Goal: Information Seeking & Learning: Learn about a topic

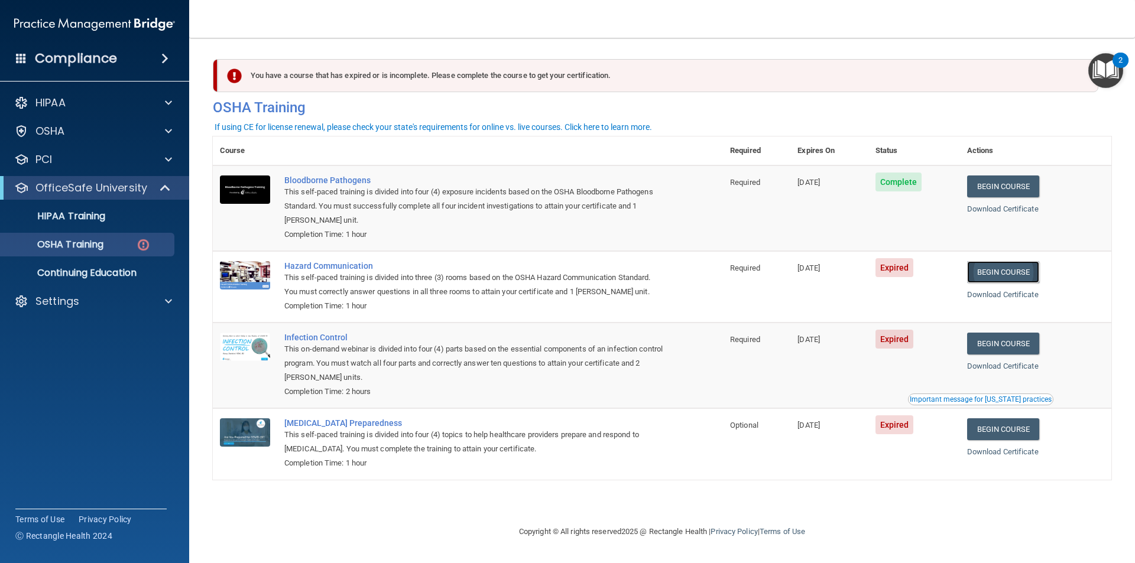
click at [1005, 270] on link "Begin Course" at bounding box center [1003, 272] width 72 height 22
click at [1012, 278] on link "Begin Course" at bounding box center [1003, 272] width 72 height 22
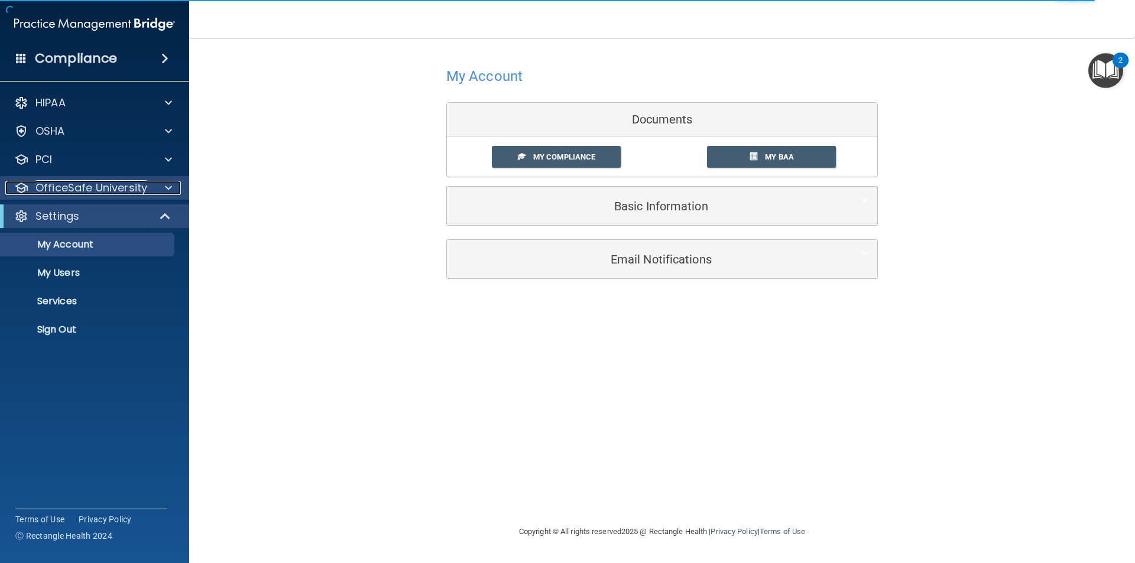
click at [95, 189] on p "OfficeSafe University" at bounding box center [91, 188] width 112 height 14
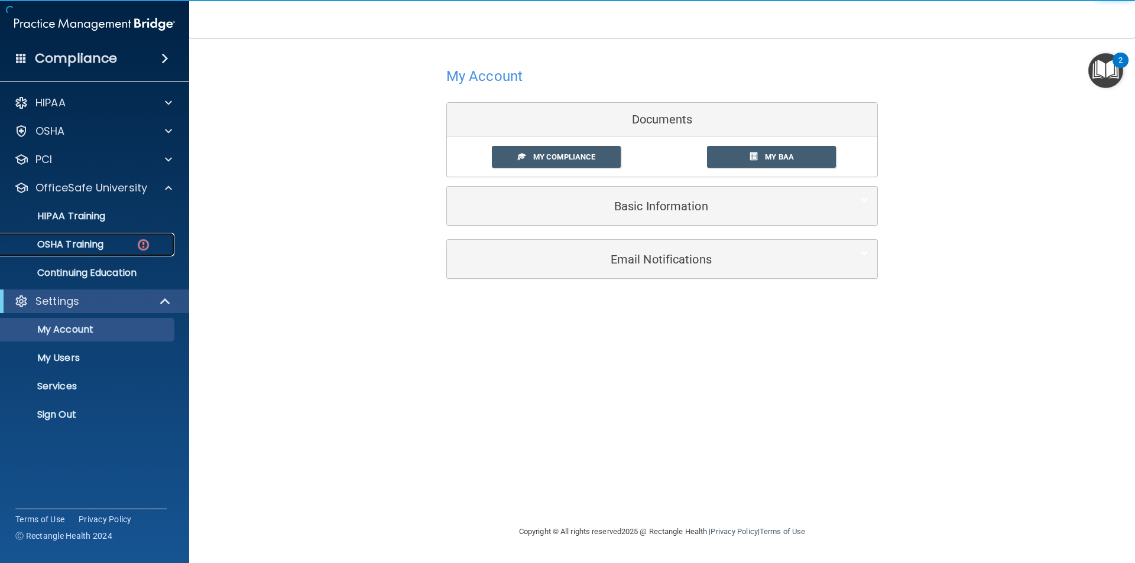
click at [95, 239] on p "OSHA Training" at bounding box center [56, 245] width 96 height 12
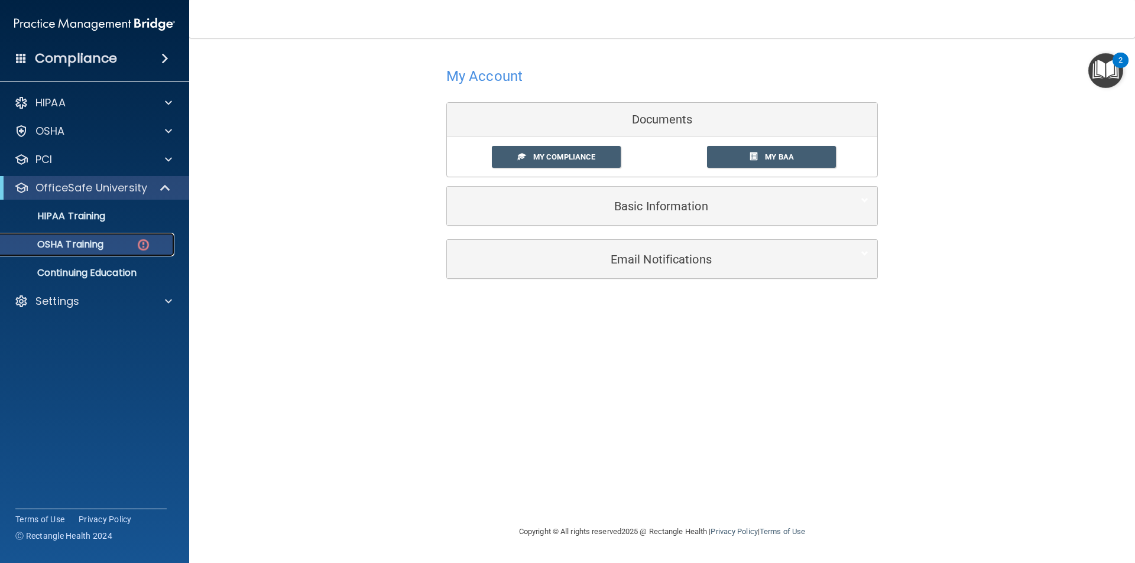
click at [150, 242] on img at bounding box center [143, 245] width 15 height 15
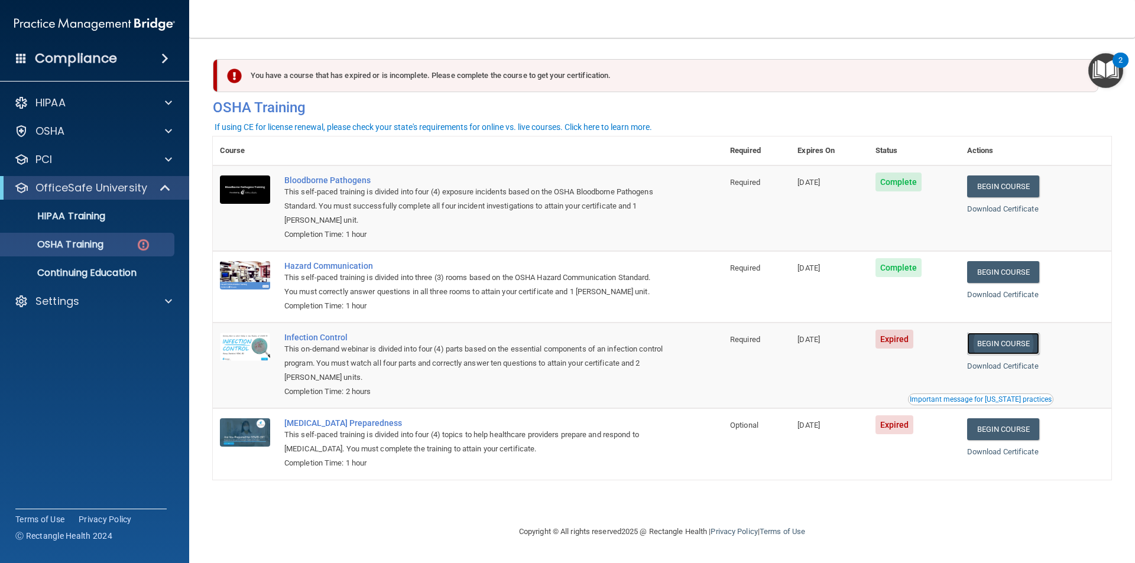
click at [1018, 344] on link "Begin Course" at bounding box center [1003, 344] width 72 height 22
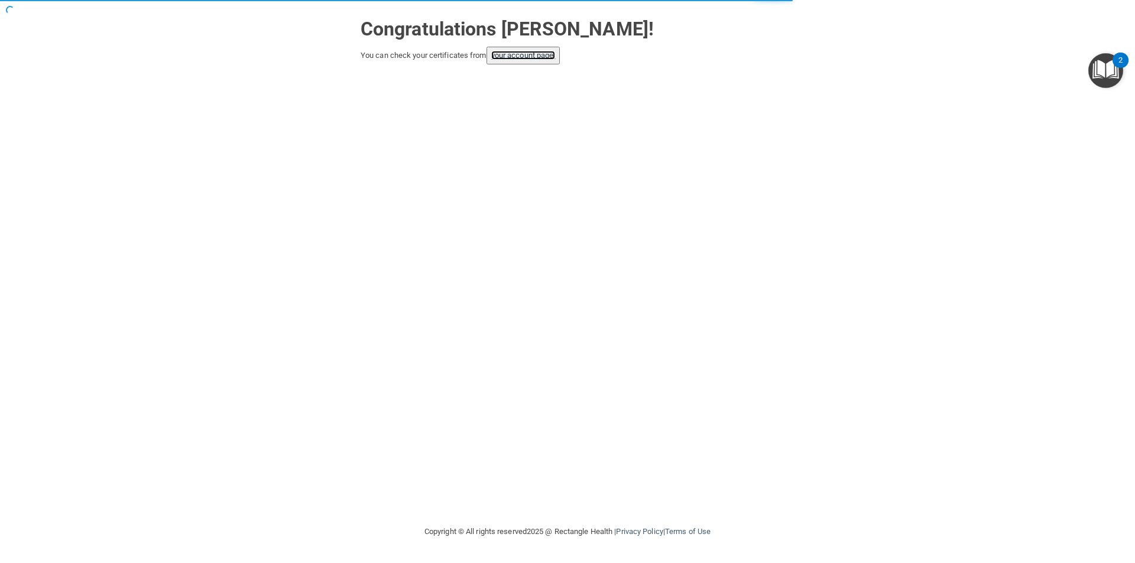
click at [538, 54] on link "your account page!" at bounding box center [523, 55] width 64 height 9
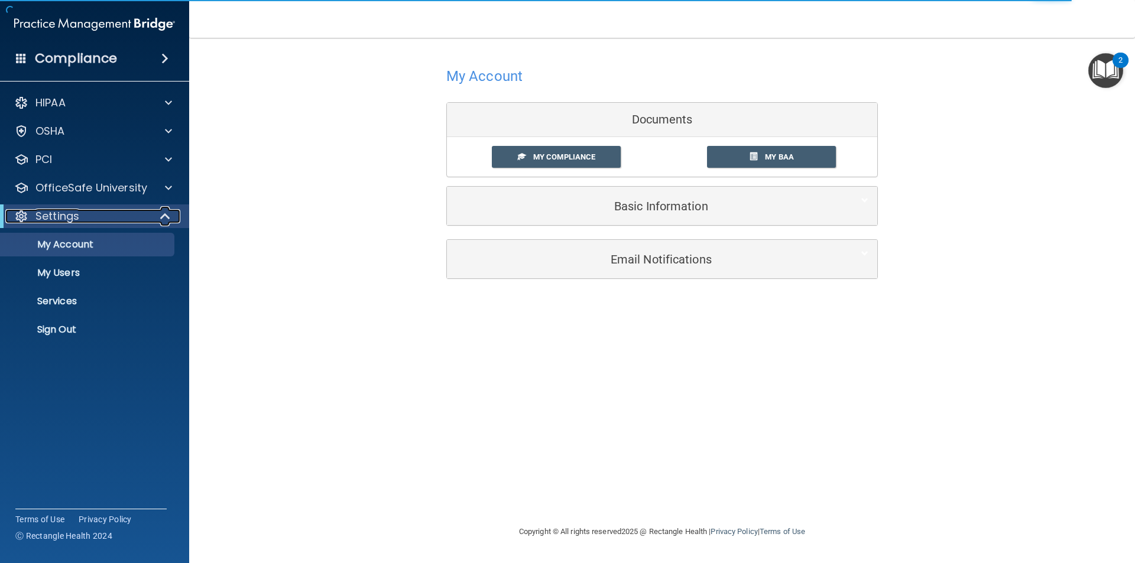
click at [102, 220] on div "Settings" at bounding box center [78, 216] width 146 height 14
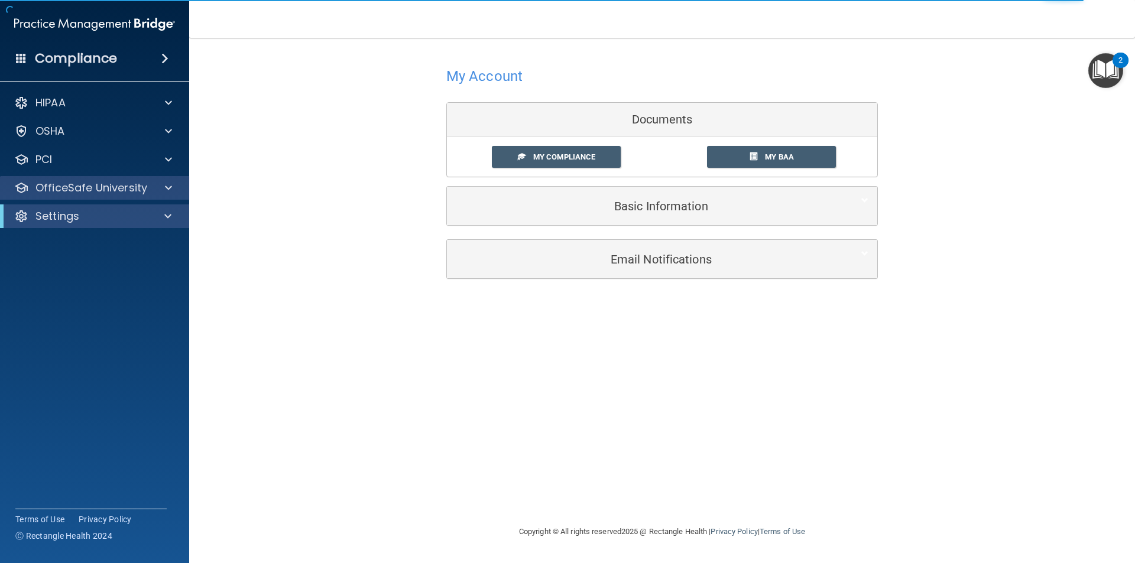
click at [114, 197] on div "OfficeSafe University" at bounding box center [95, 188] width 190 height 24
click at [174, 187] on div at bounding box center [167, 188] width 30 height 14
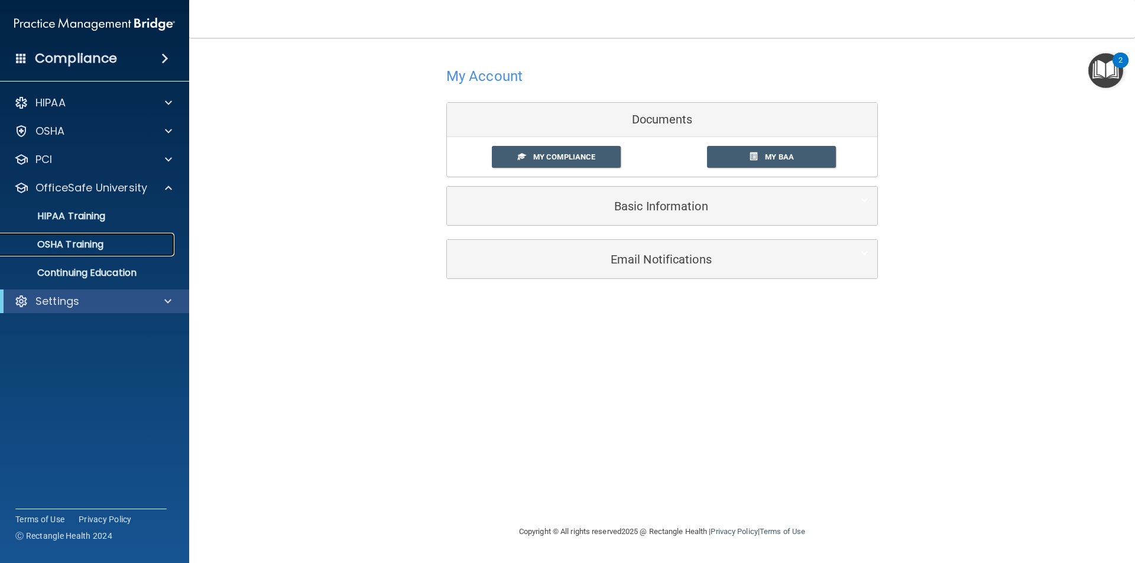
click at [127, 250] on div "OSHA Training" at bounding box center [88, 245] width 161 height 12
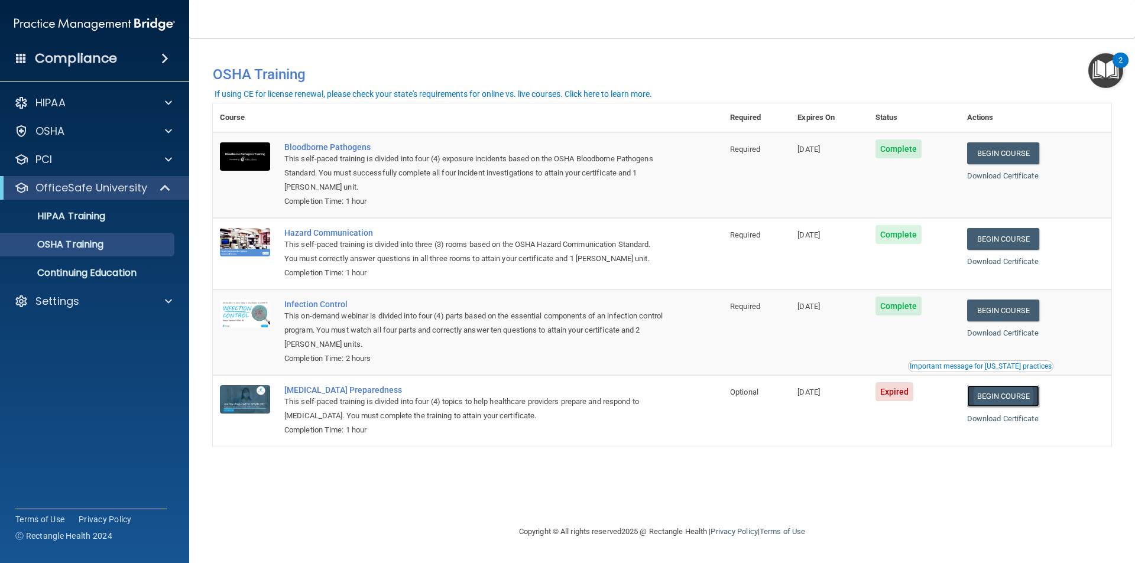
click at [1029, 397] on link "Begin Course" at bounding box center [1003, 397] width 72 height 22
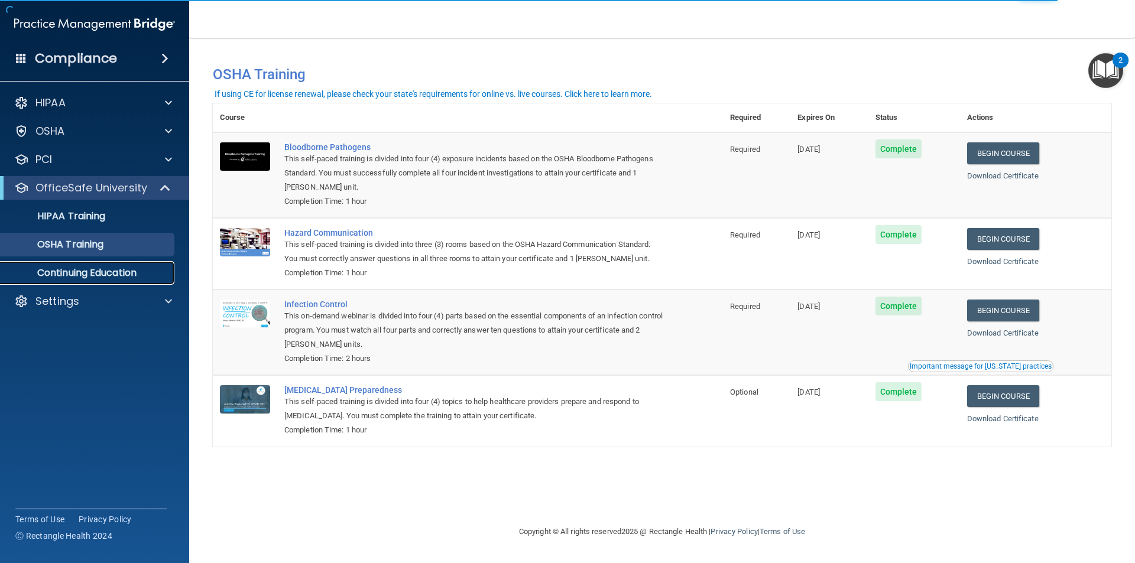
click at [119, 270] on p "Continuing Education" at bounding box center [88, 273] width 161 height 12
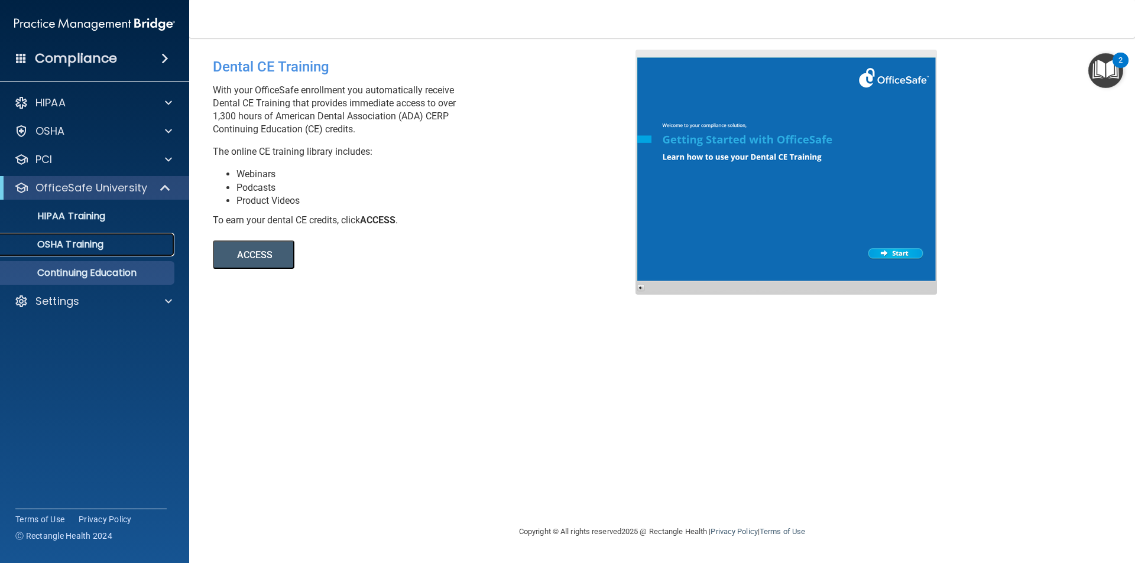
click at [124, 248] on div "OSHA Training" at bounding box center [88, 245] width 161 height 12
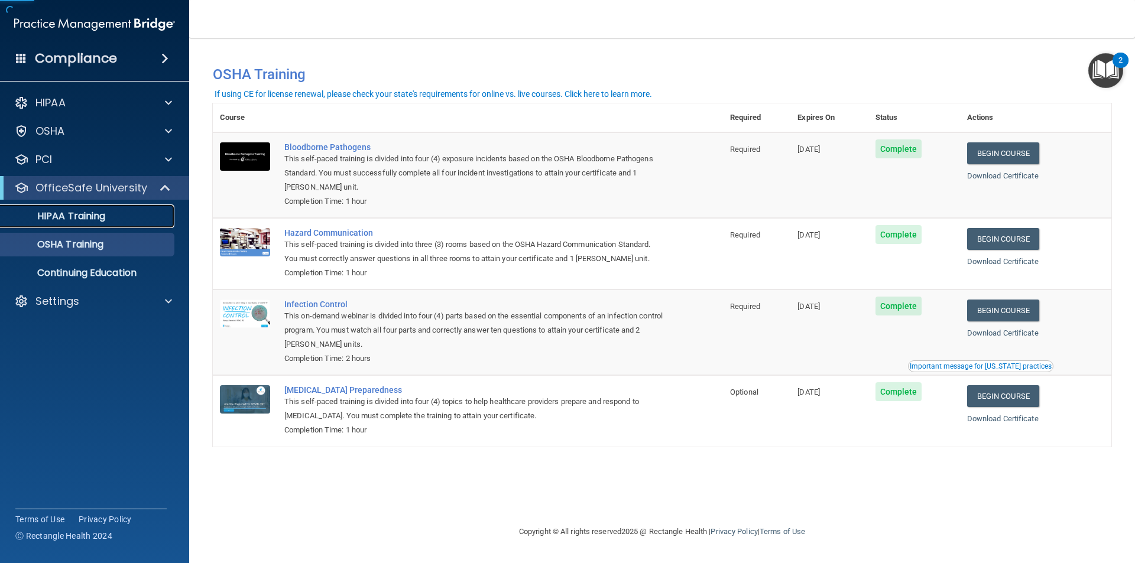
click at [114, 220] on div "HIPAA Training" at bounding box center [88, 216] width 161 height 12
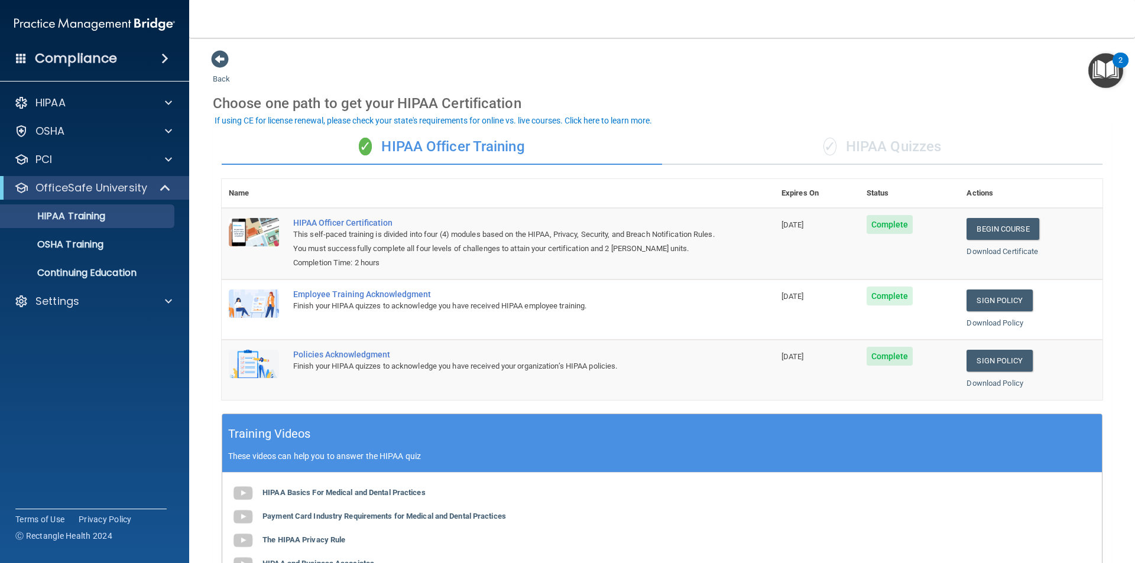
click at [877, 154] on div "✓ HIPAA Quizzes" at bounding box center [882, 146] width 440 height 35
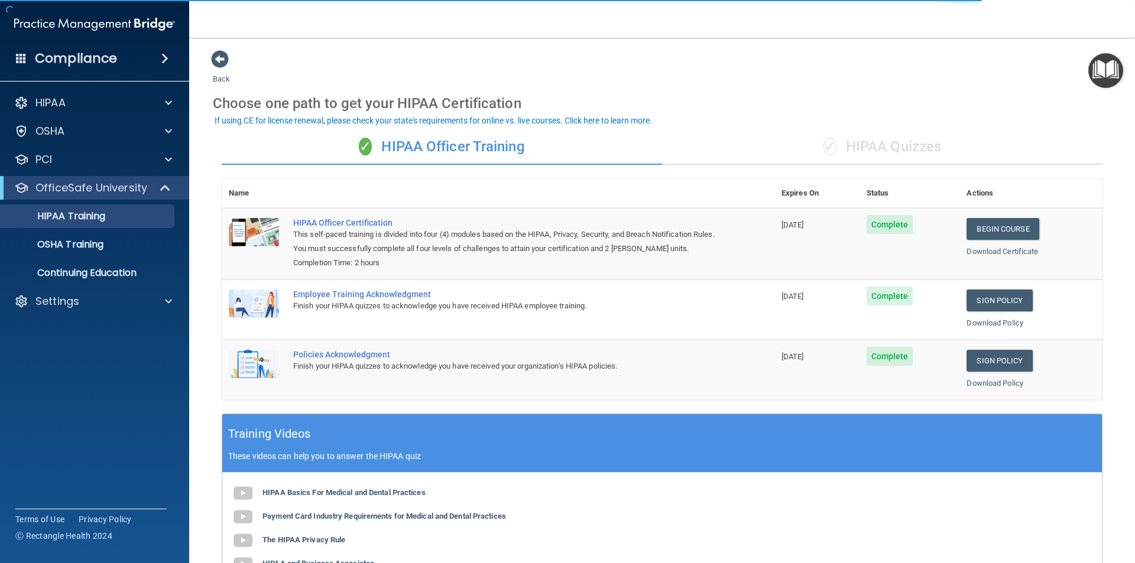
click at [906, 147] on div "✓ HIPAA Quizzes" at bounding box center [882, 146] width 440 height 35
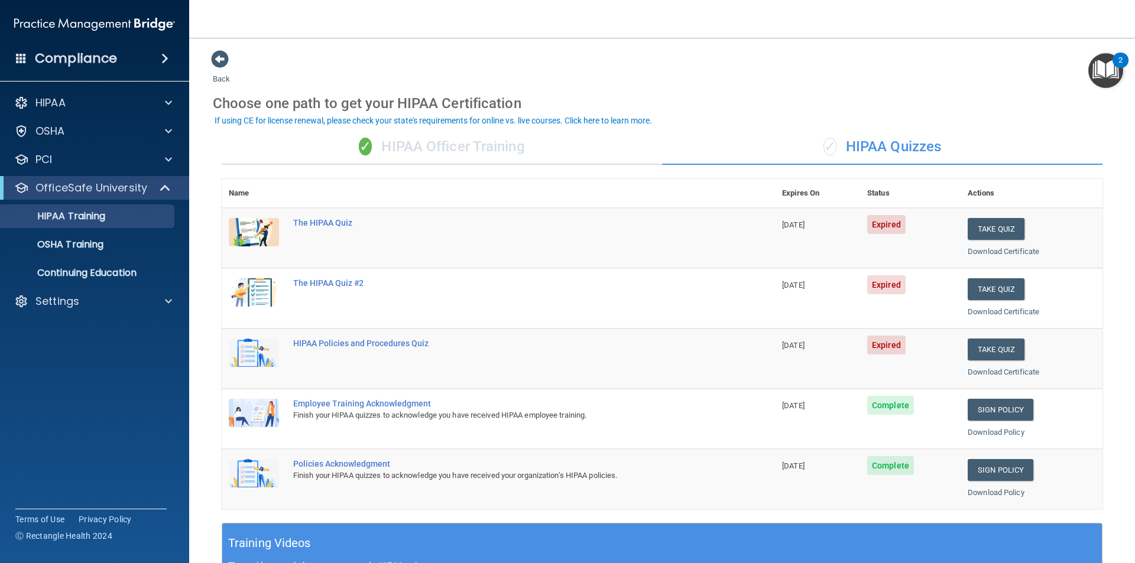
click at [443, 141] on div "✓ HIPAA Officer Training" at bounding box center [442, 146] width 440 height 35
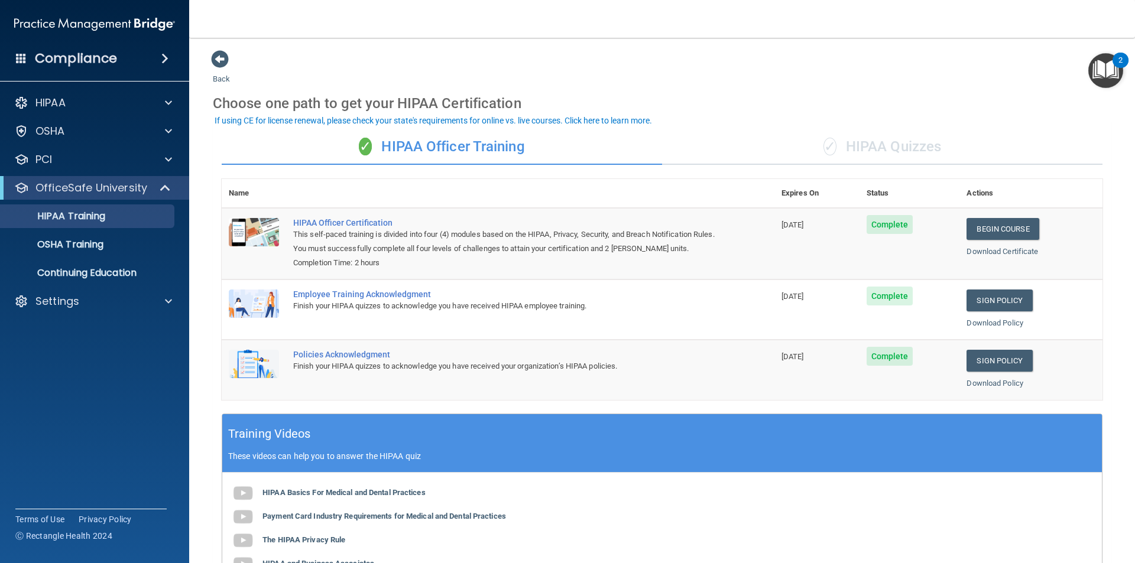
click at [875, 147] on div "✓ HIPAA Quizzes" at bounding box center [882, 146] width 440 height 35
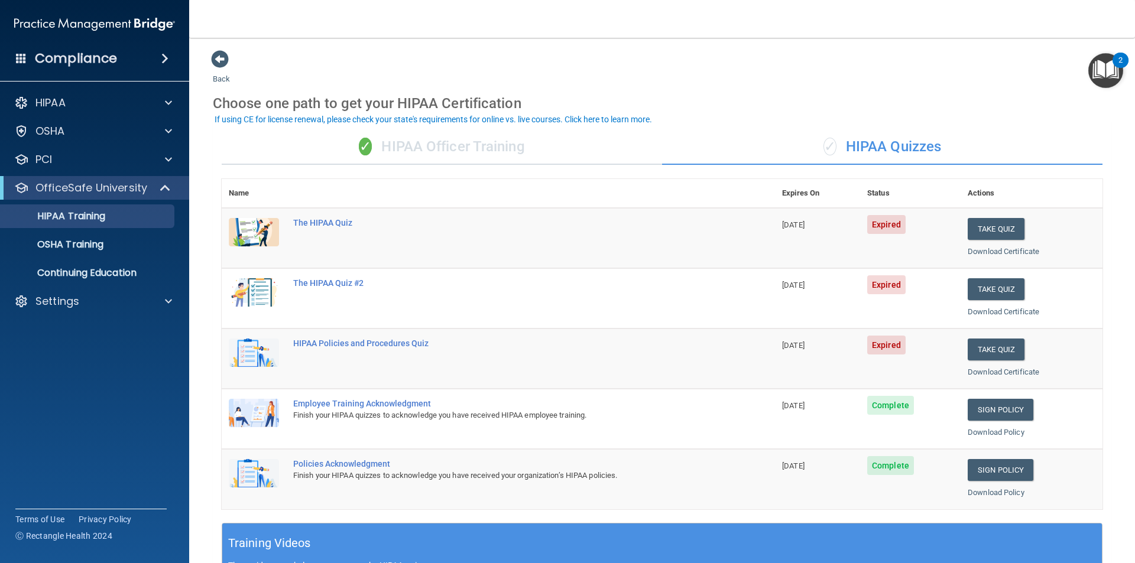
scroll to position [118, 0]
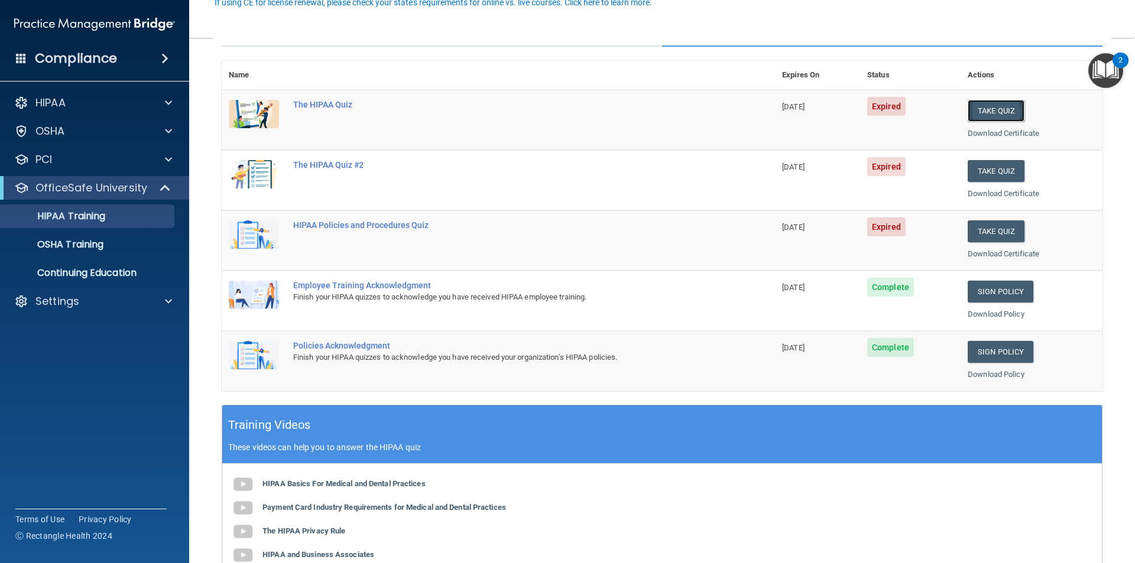
click at [999, 106] on button "Take Quiz" at bounding box center [996, 111] width 57 height 22
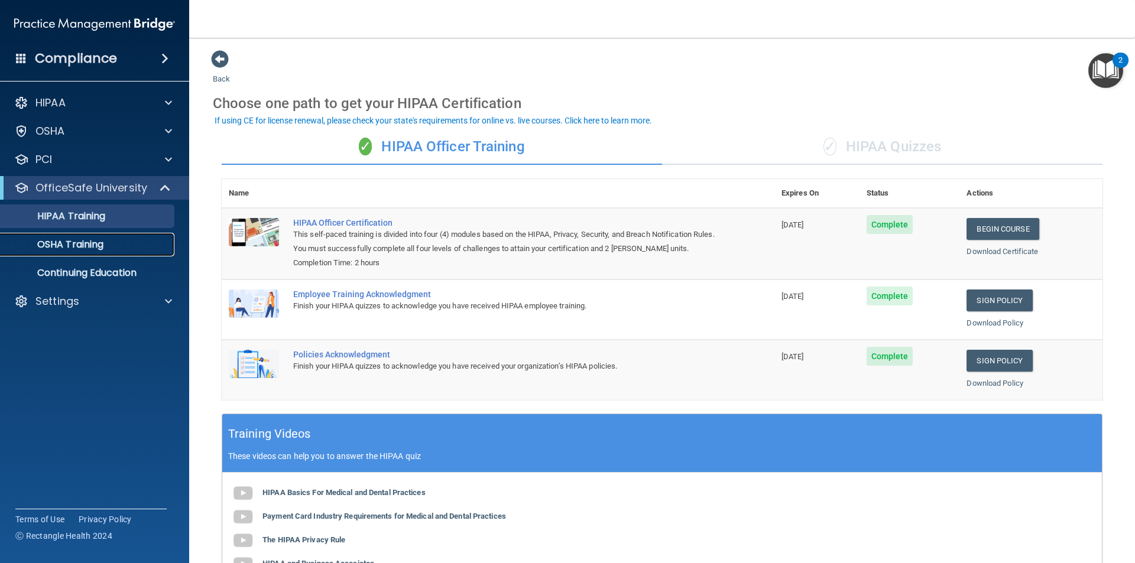
click at [114, 247] on div "OSHA Training" at bounding box center [88, 245] width 161 height 12
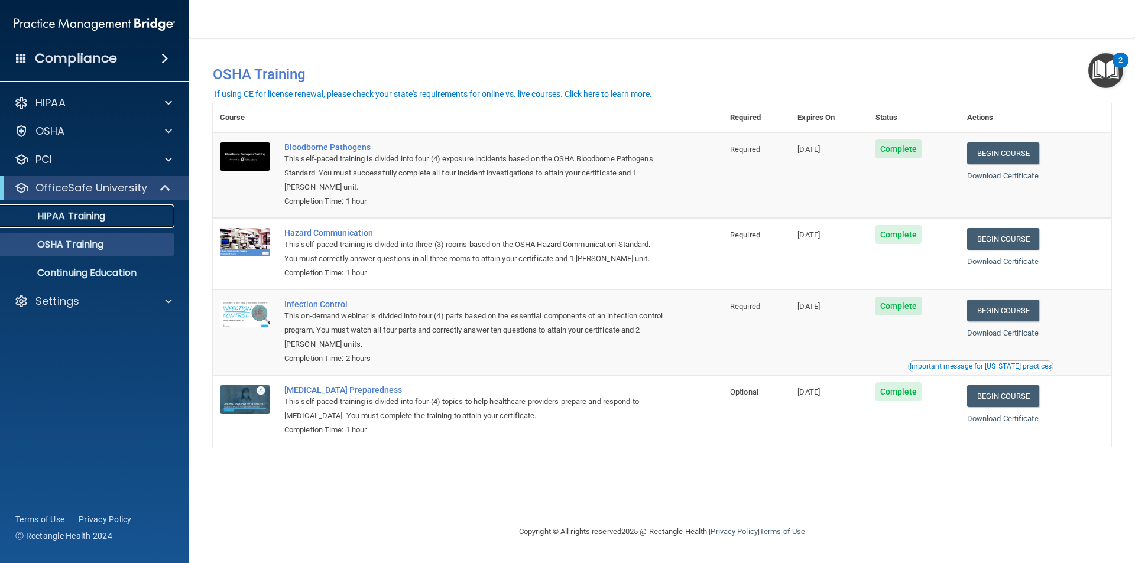
click at [60, 206] on link "HIPAA Training" at bounding box center [81, 217] width 186 height 24
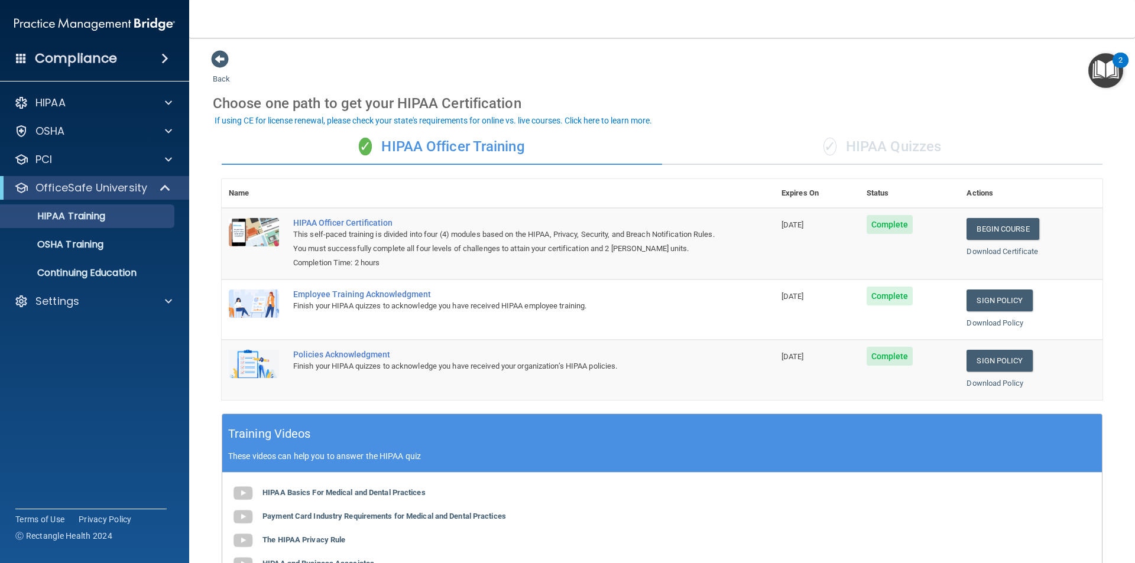
click at [842, 142] on div "✓ HIPAA Quizzes" at bounding box center [882, 146] width 440 height 35
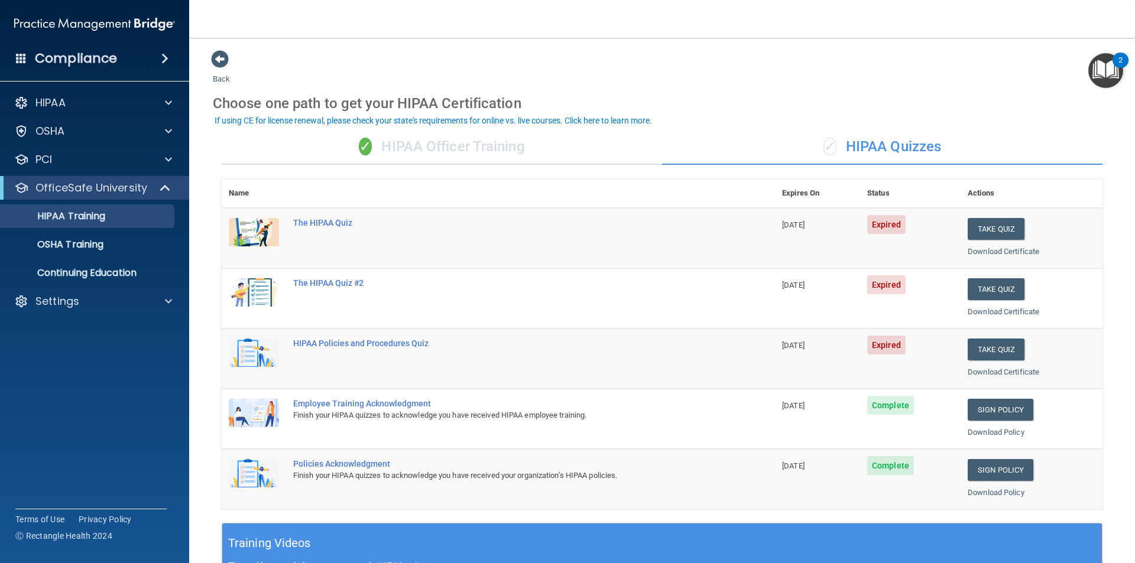
click at [480, 145] on div "✓ HIPAA Officer Training" at bounding box center [442, 146] width 440 height 35
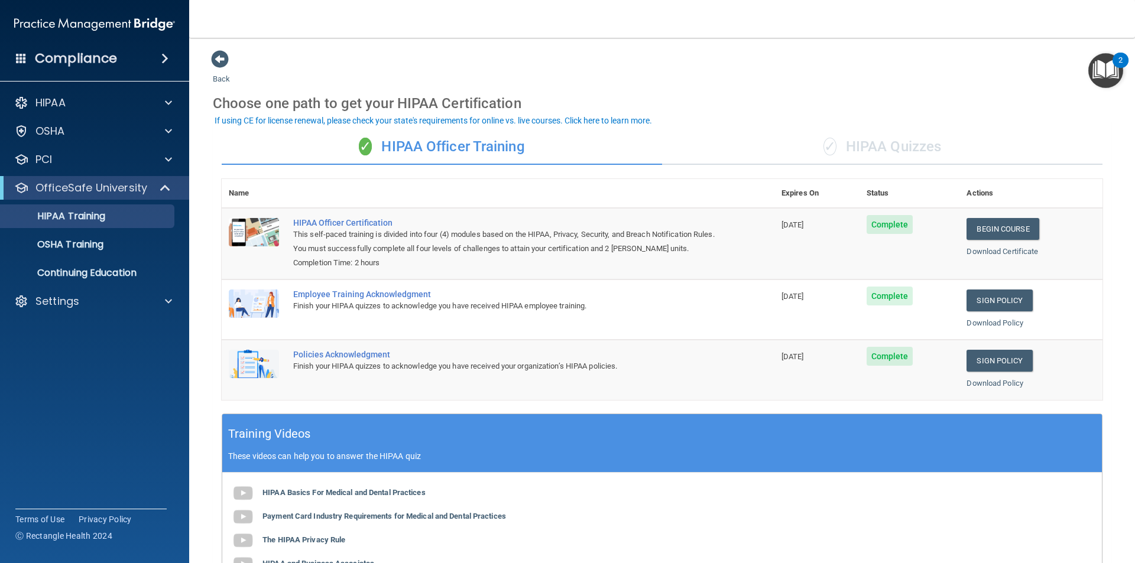
click at [898, 145] on div "✓ HIPAA Quizzes" at bounding box center [882, 146] width 440 height 35
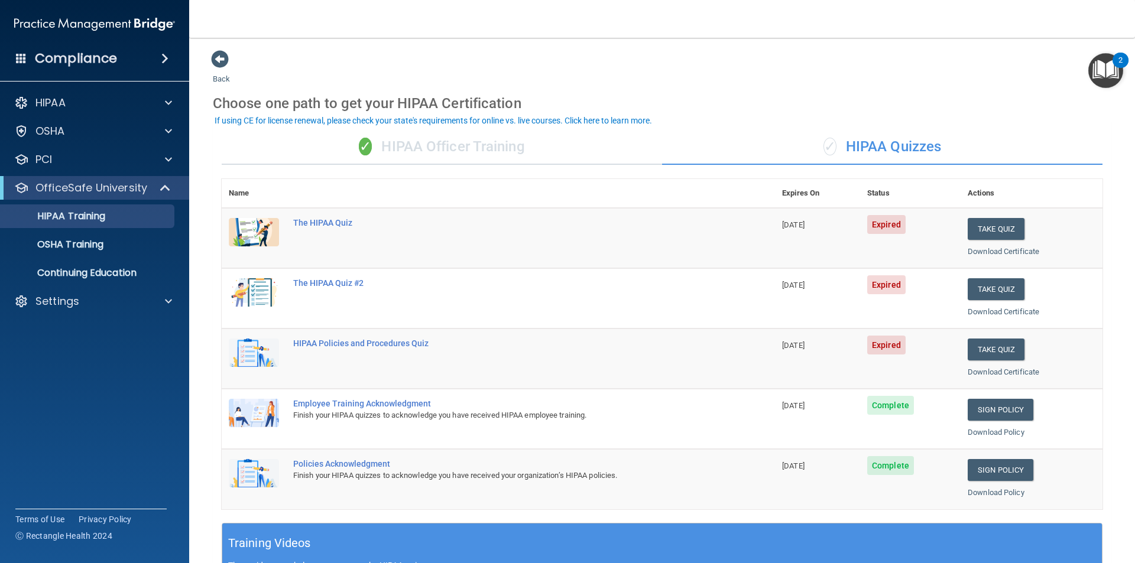
click at [477, 152] on div "✓ HIPAA Officer Training" at bounding box center [442, 146] width 440 height 35
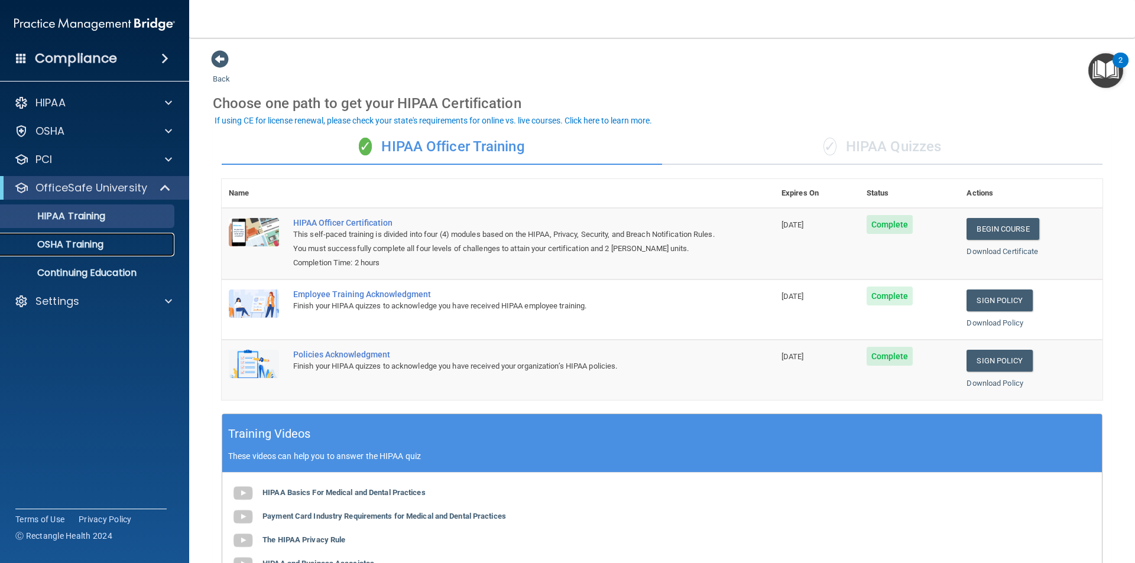
click at [112, 246] on div "OSHA Training" at bounding box center [88, 245] width 161 height 12
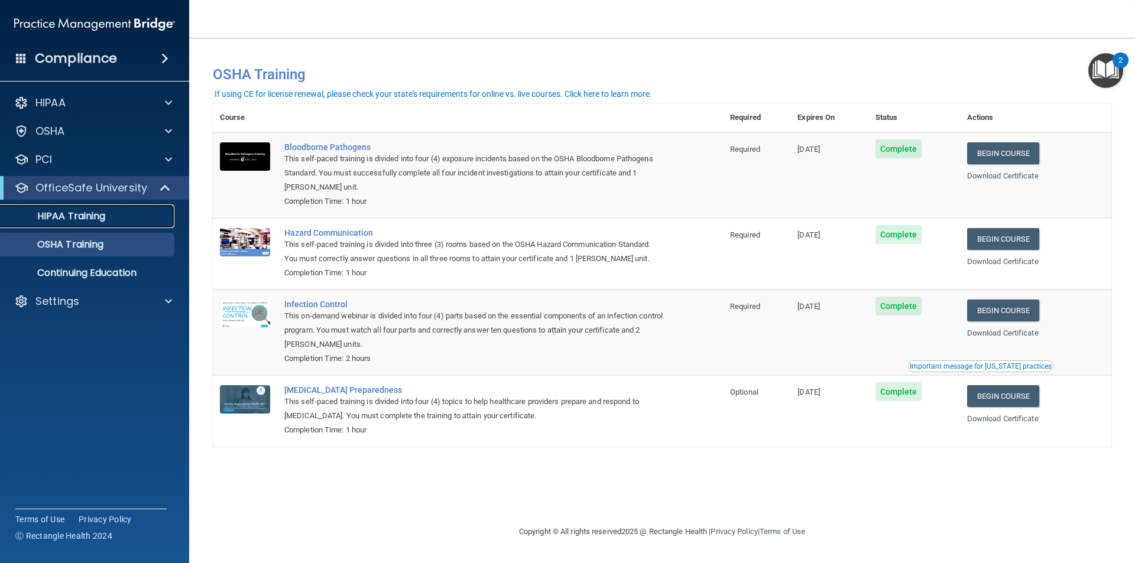
click at [111, 206] on link "HIPAA Training" at bounding box center [81, 217] width 186 height 24
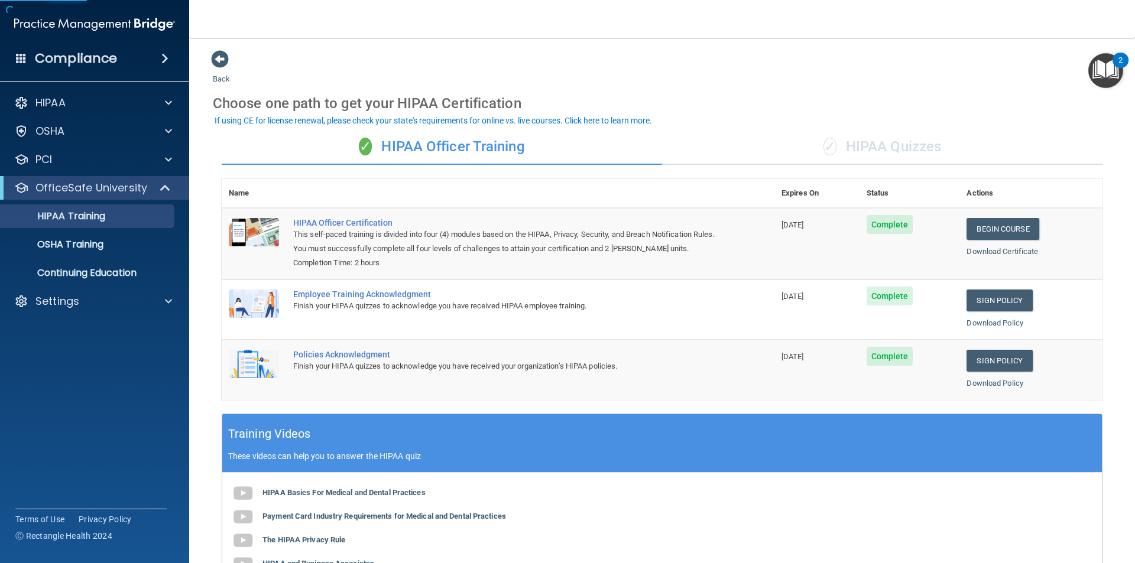
click at [856, 147] on div "✓ HIPAA Quizzes" at bounding box center [882, 146] width 440 height 35
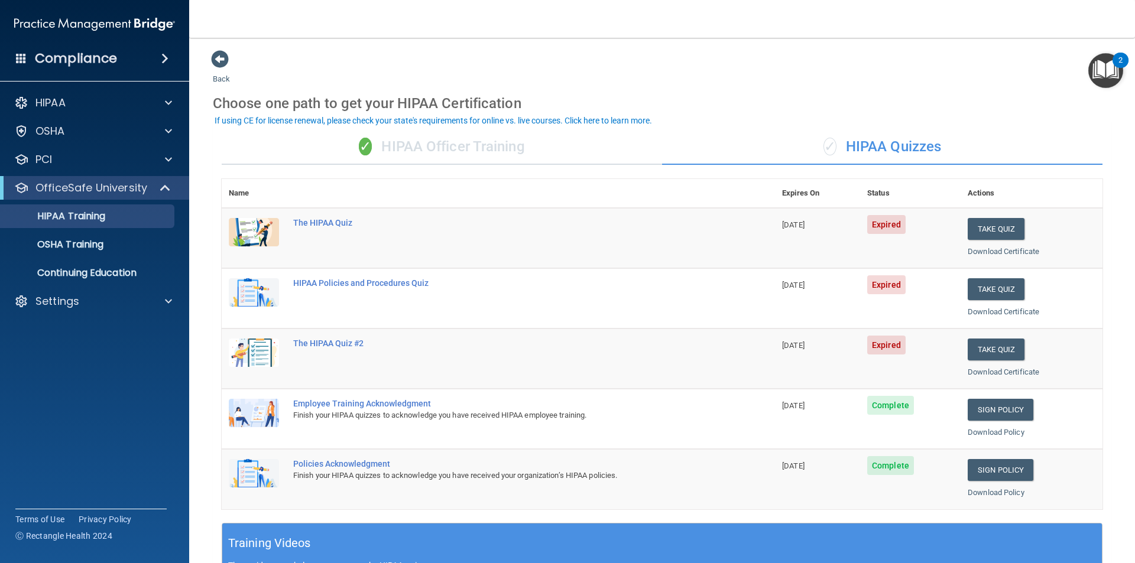
click at [469, 153] on div "✓ HIPAA Officer Training" at bounding box center [442, 146] width 440 height 35
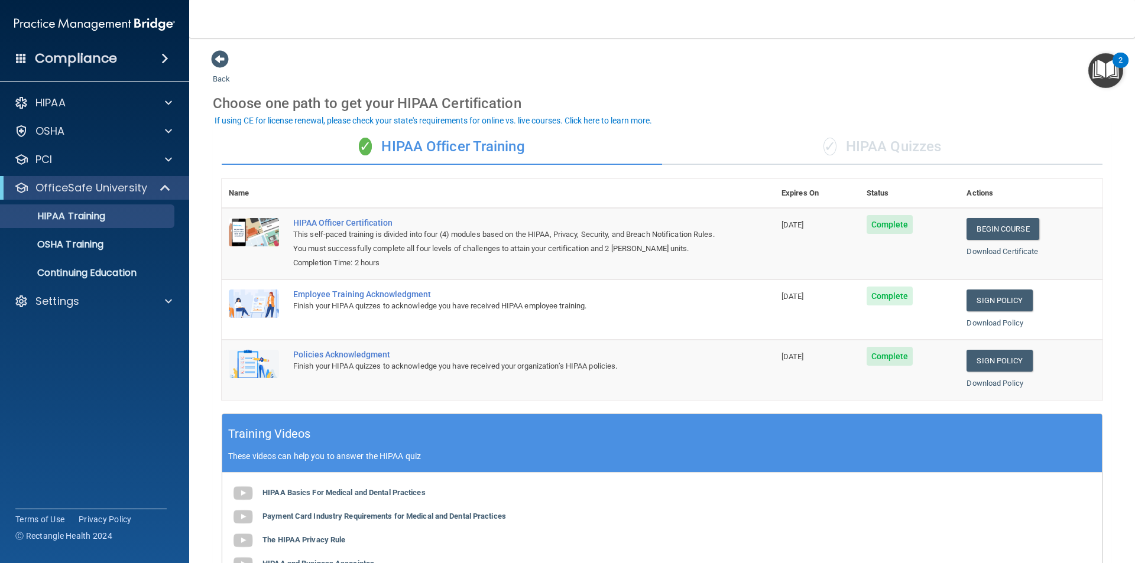
click at [900, 159] on div "✓ HIPAA Quizzes" at bounding box center [882, 146] width 440 height 35
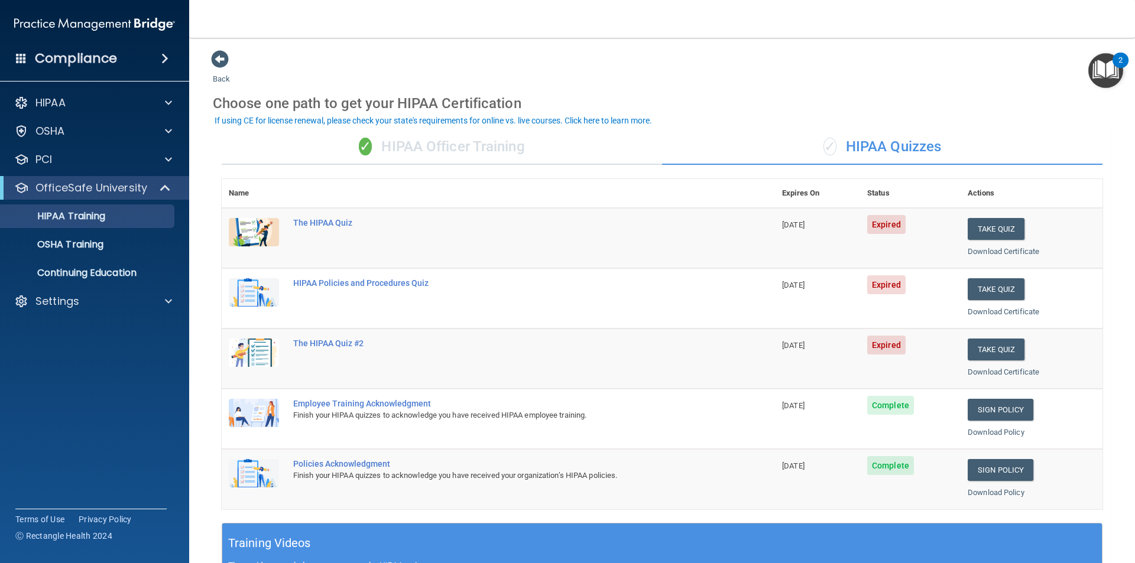
click at [468, 152] on div "✓ HIPAA Officer Training" at bounding box center [442, 146] width 440 height 35
